Goal: Task Accomplishment & Management: Use online tool/utility

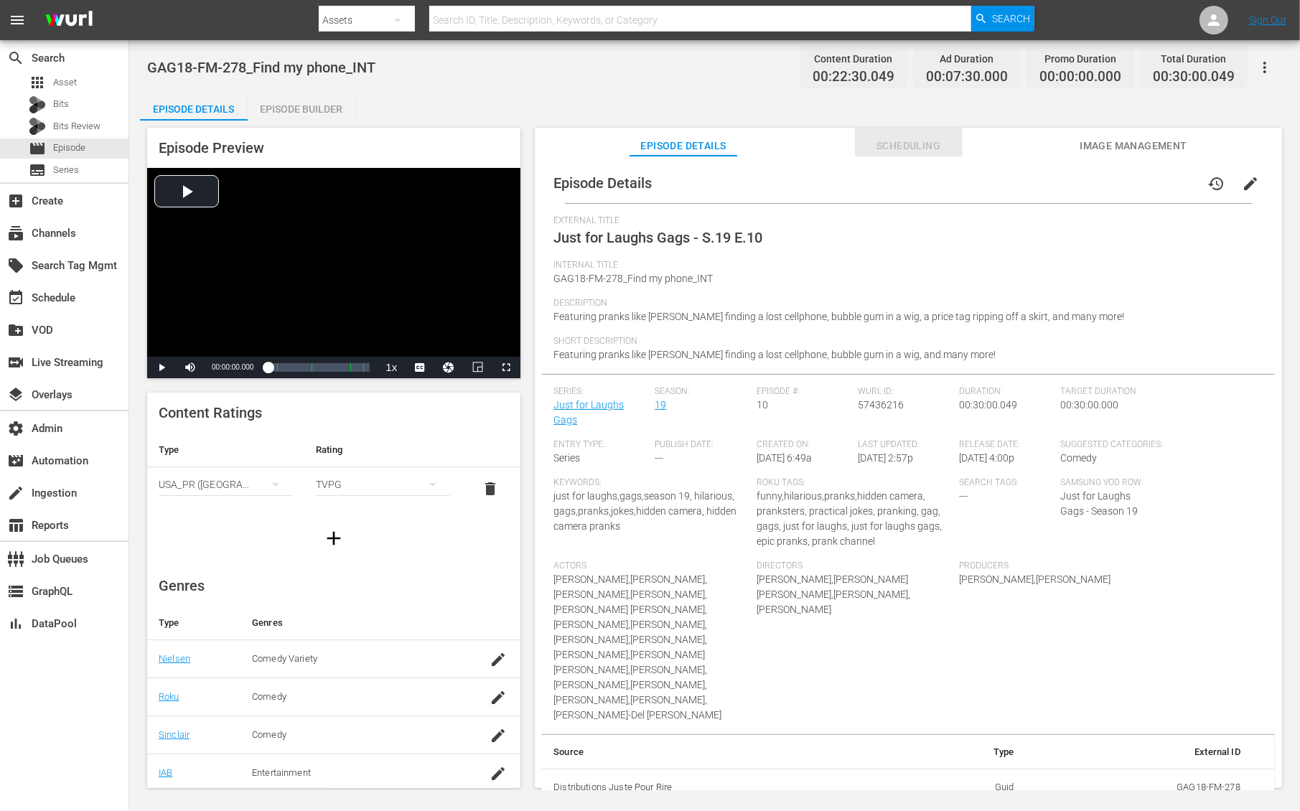
click at [922, 144] on span "Scheduling" at bounding box center [909, 146] width 108 height 18
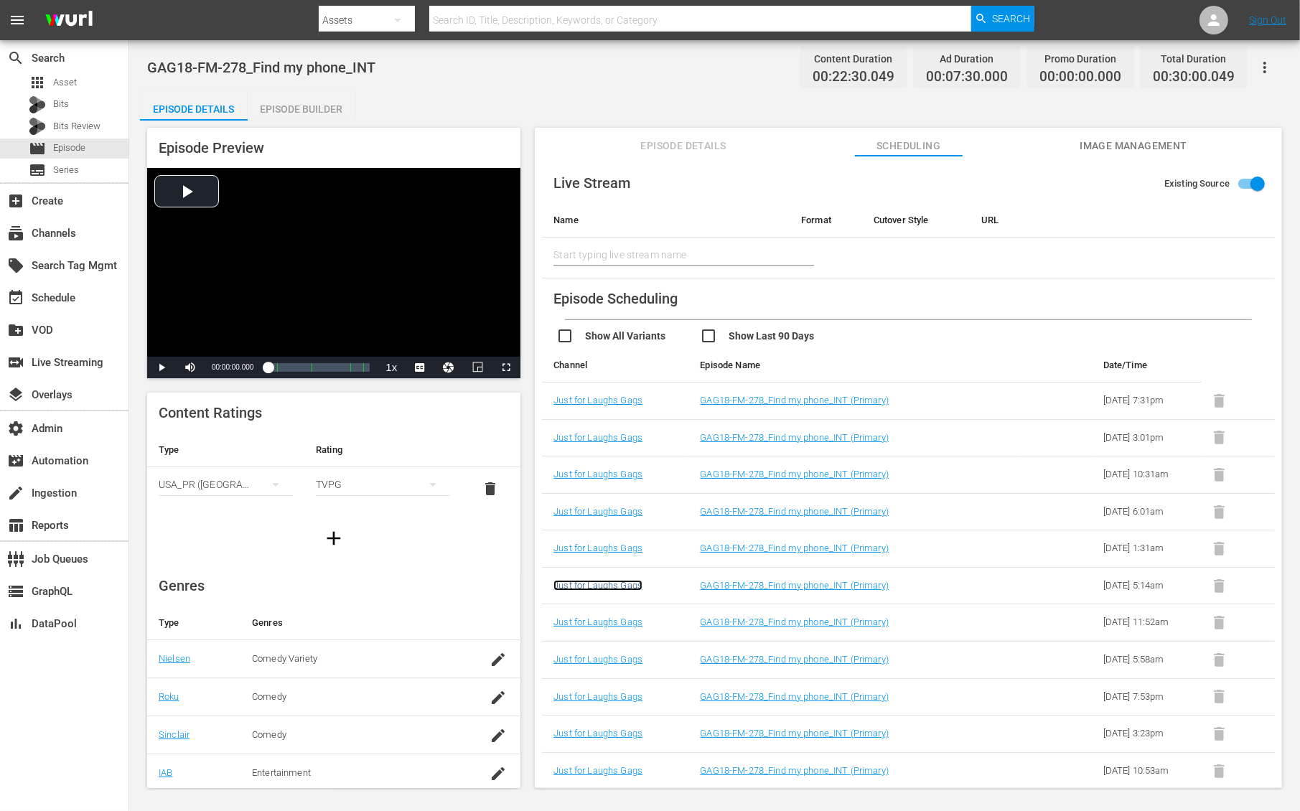
click at [595, 591] on link "Just for Laughs Gags" at bounding box center [598, 585] width 89 height 11
click at [598, 628] on link "Just for Laughs Gags" at bounding box center [598, 622] width 89 height 11
click at [598, 665] on link "Just for Laughs Gags" at bounding box center [598, 659] width 89 height 11
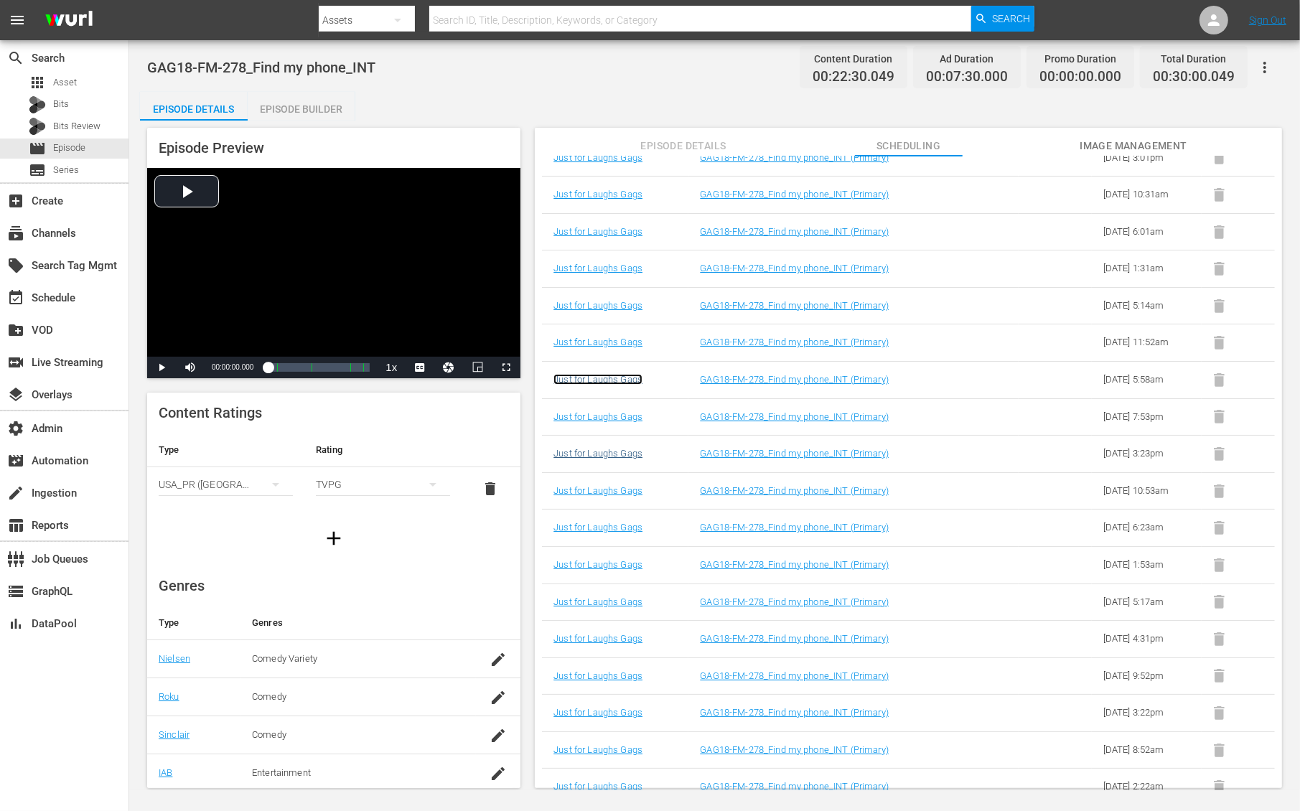
scroll to position [296, 0]
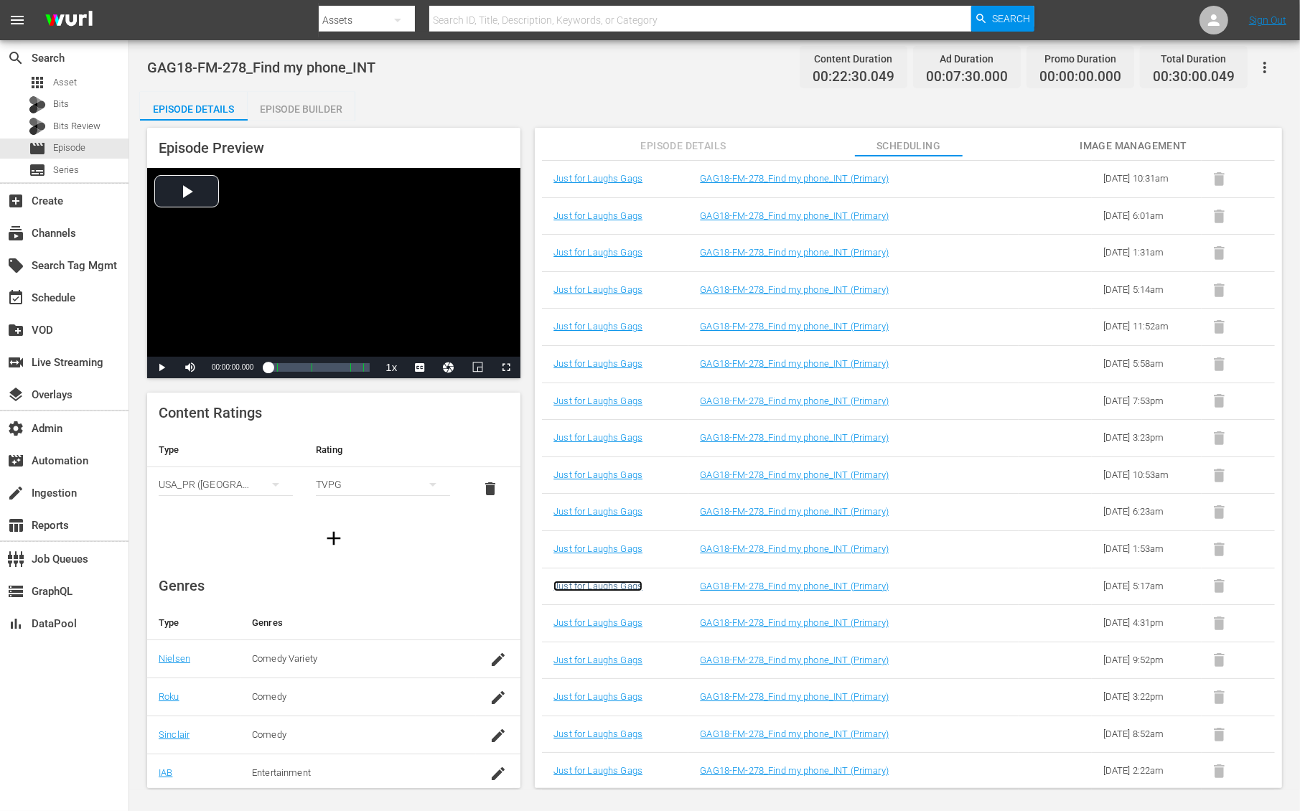
click at [590, 592] on link "Just for Laughs Gags" at bounding box center [598, 586] width 89 height 11
click at [586, 628] on link "Just for Laughs Gags" at bounding box center [598, 623] width 89 height 11
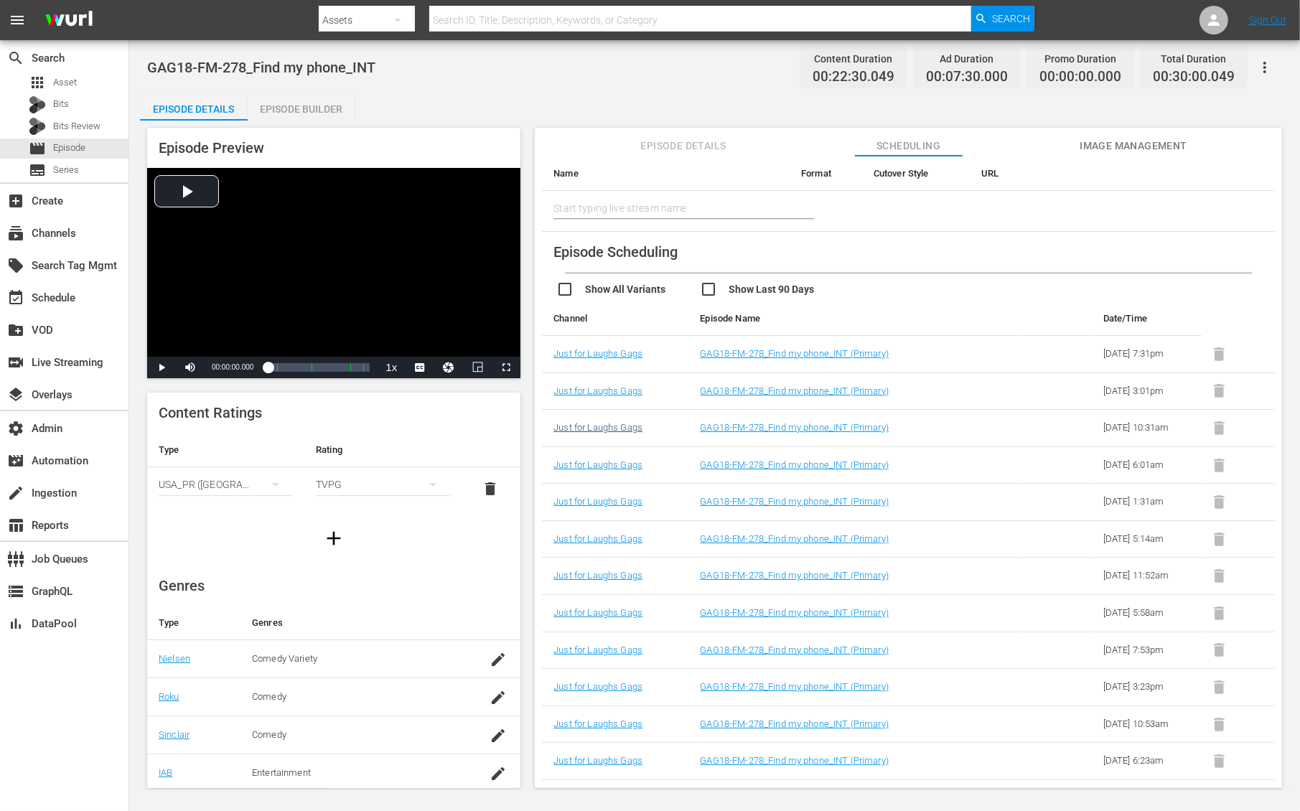
scroll to position [27, 0]
